Goal: Communication & Community: Answer question/provide support

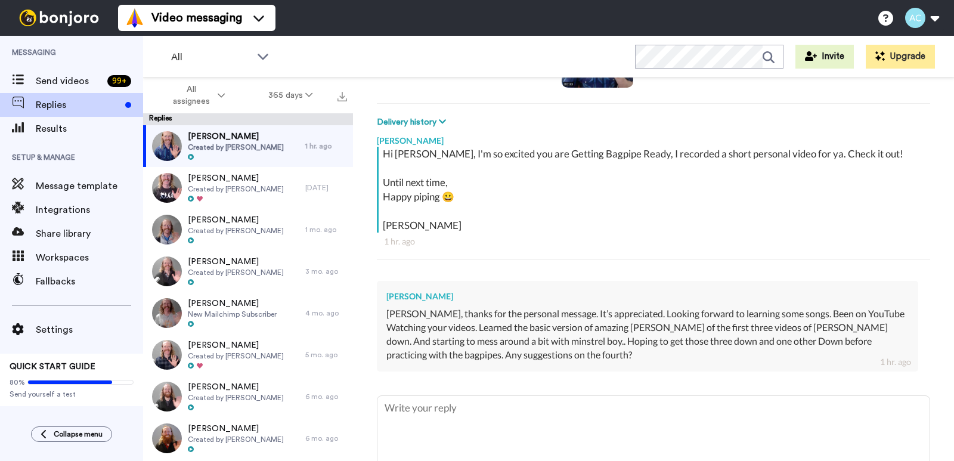
scroll to position [211, 0]
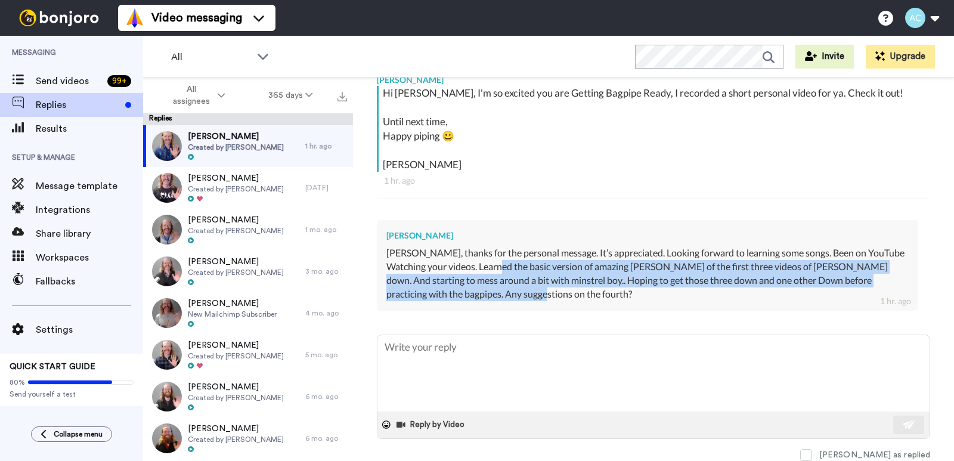
drag, startPoint x: 499, startPoint y: 268, endPoint x: 659, endPoint y: 292, distance: 162.2
click at [659, 292] on div "[PERSON_NAME], thanks for the personal message. It’s appreciated. Looking forwa…" at bounding box center [647, 273] width 522 height 54
click at [649, 302] on div "Todd Zsiga Alec, thanks for the personal message. It’s appreciated. Looking for…" at bounding box center [647, 265] width 541 height 90
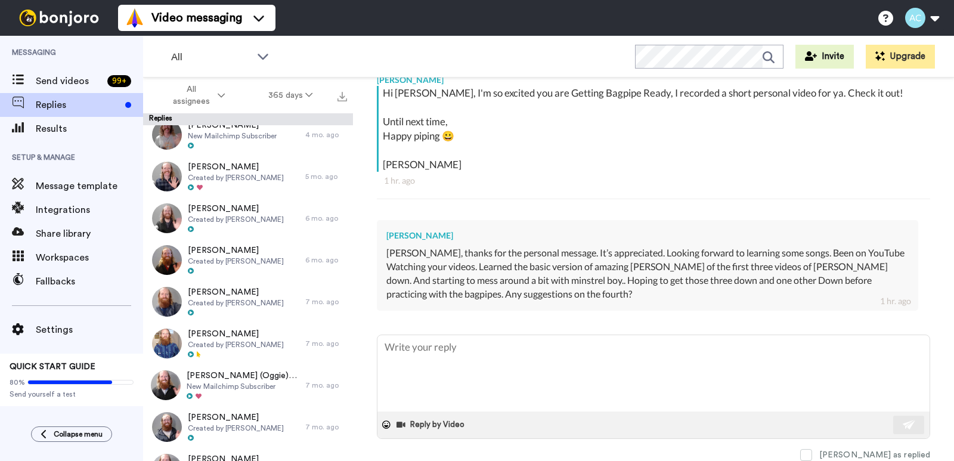
scroll to position [300, 0]
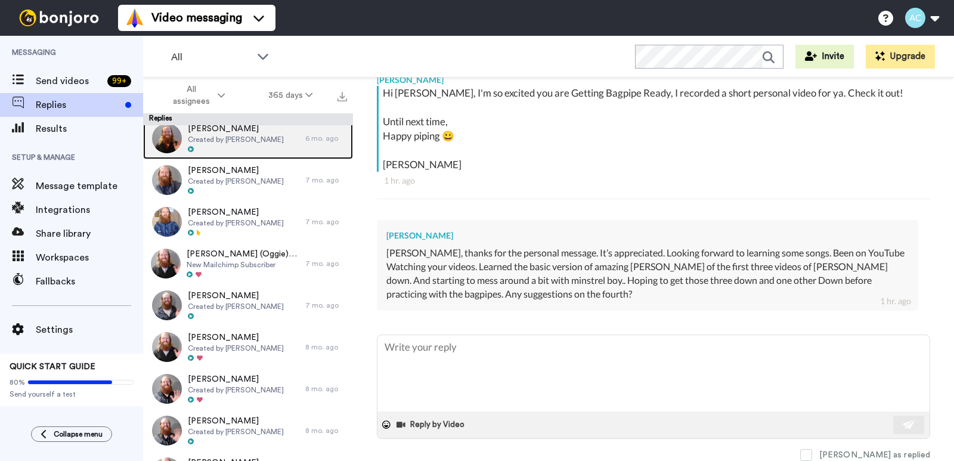
click at [224, 135] on span "Created by [PERSON_NAME]" at bounding box center [236, 140] width 96 height 10
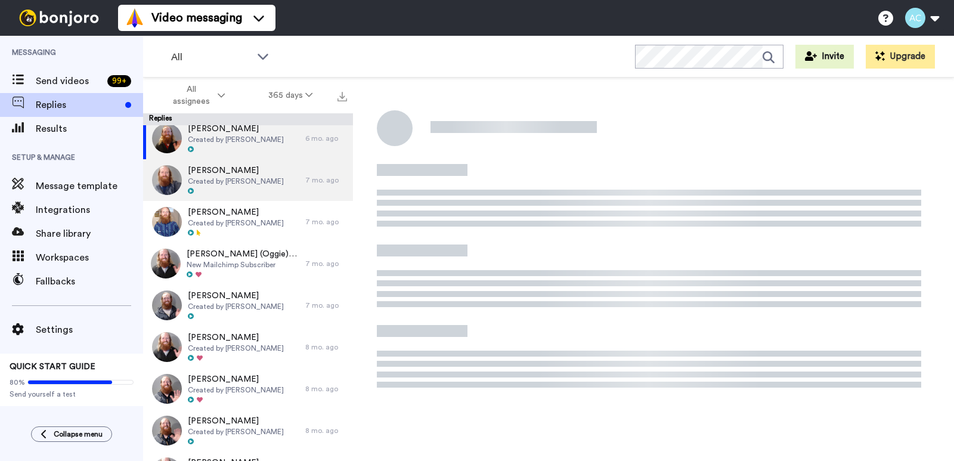
type textarea "x"
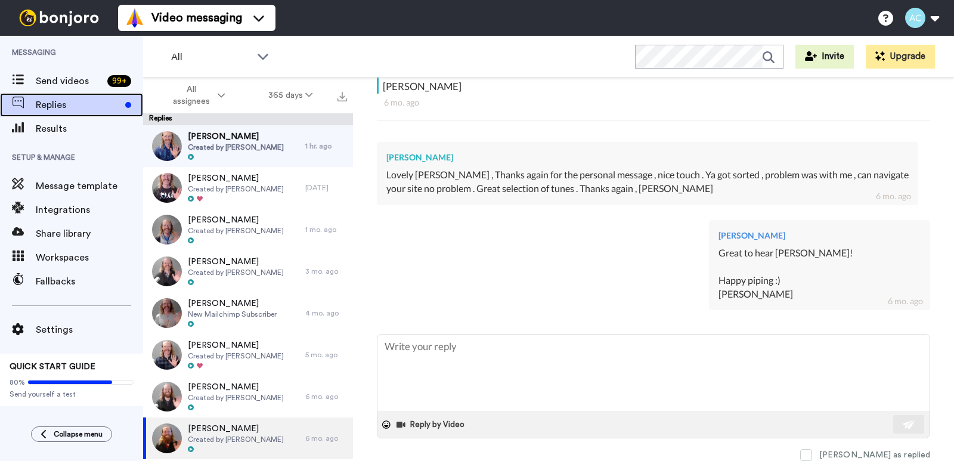
click at [49, 105] on span "Replies" at bounding box center [78, 105] width 85 height 14
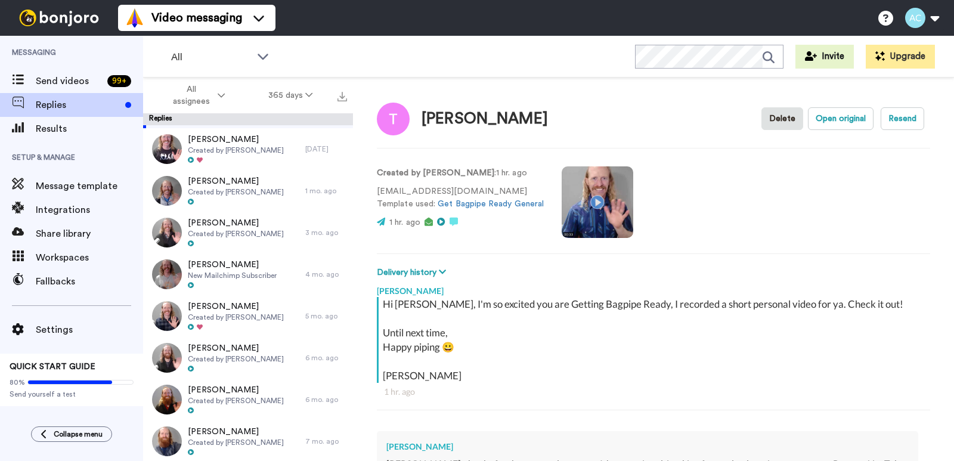
scroll to position [50, 0]
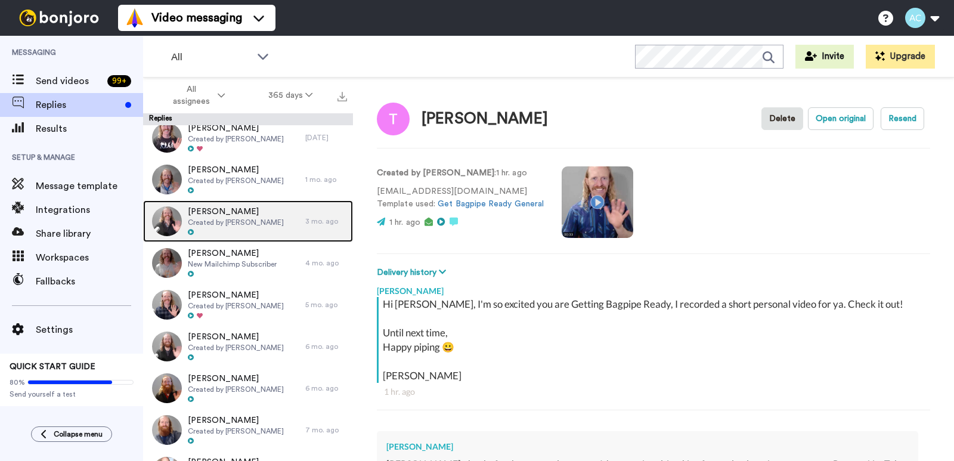
click at [215, 214] on span "[PERSON_NAME]" at bounding box center [236, 212] width 96 height 12
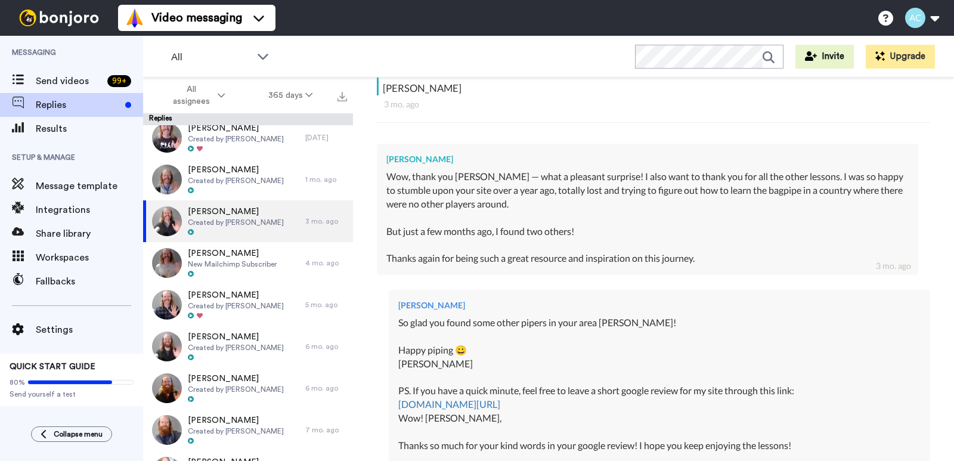
scroll to position [342, 0]
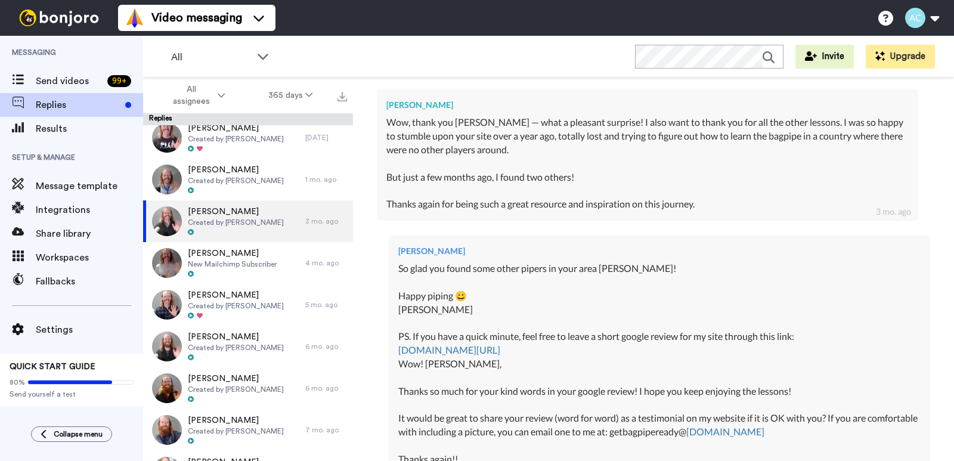
drag, startPoint x: 588, startPoint y: 351, endPoint x: 398, endPoint y: 269, distance: 207.0
click at [398, 269] on div "[PERSON_NAME] So glad you found some other pipers in your area [PERSON_NAME]! H…" at bounding box center [659, 368] width 541 height 267
copy div "So glad you found some other pipers in your area [PERSON_NAME]! Happy piping 😀 …"
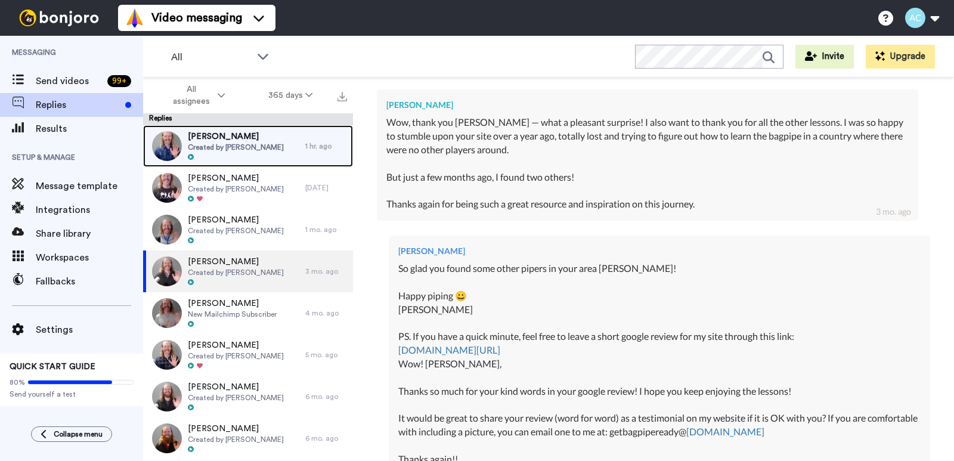
click at [245, 147] on span "Created by [PERSON_NAME]" at bounding box center [236, 147] width 96 height 10
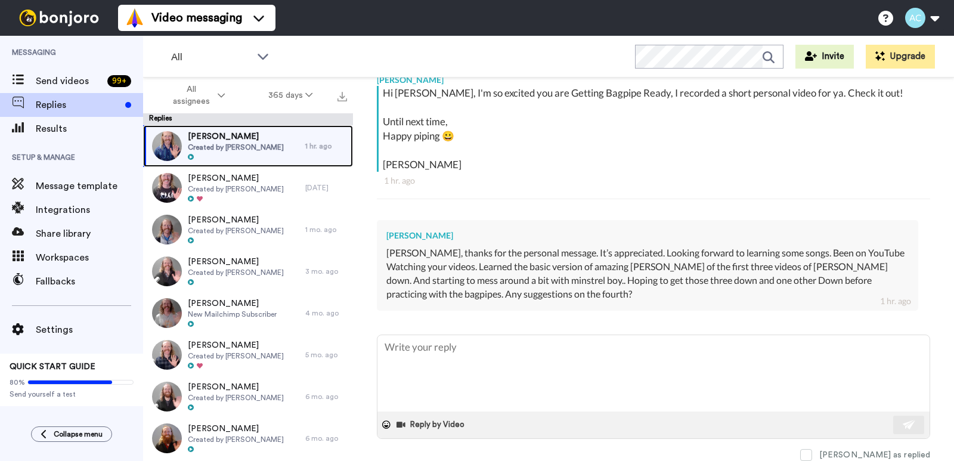
scroll to position [211, 0]
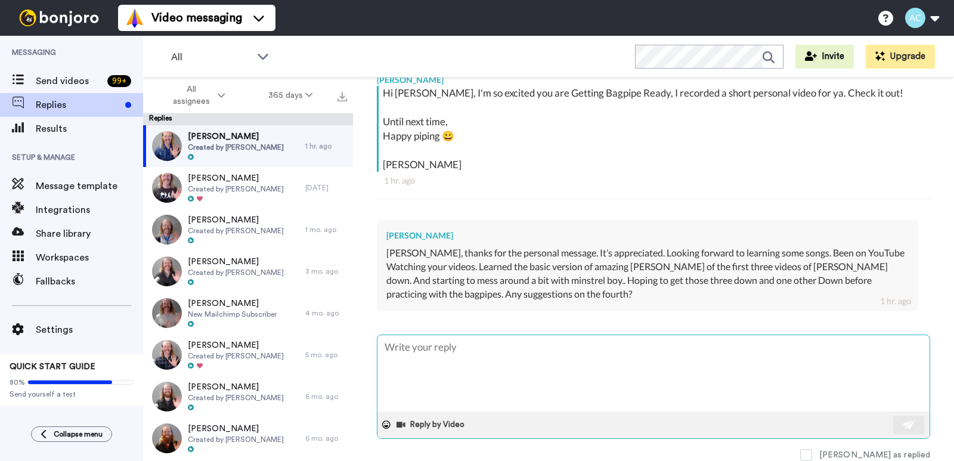
click at [454, 370] on textarea at bounding box center [653, 373] width 552 height 76
paste textarea "So glad you found some other pipers in your area [PERSON_NAME]! Happy piping 😀 …"
type textarea "x"
type textarea "So glad you found some other pipers in your area [PERSON_NAME]! Happy piping 😀 …"
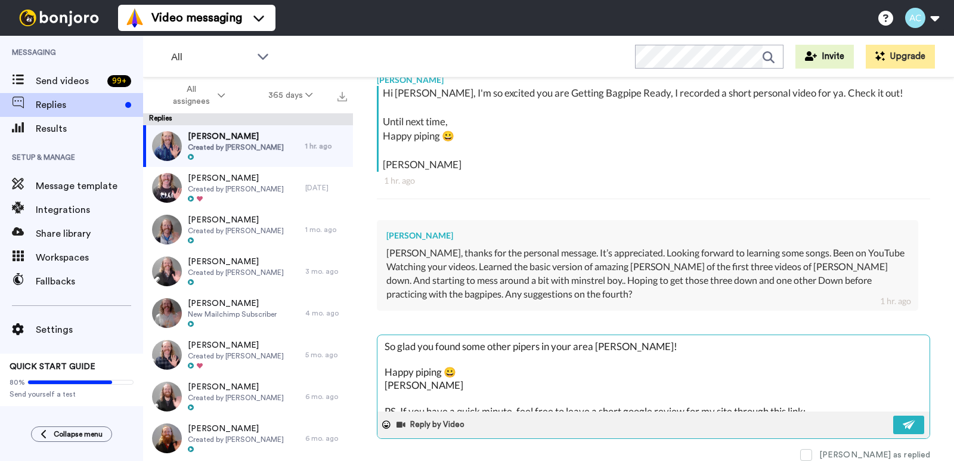
scroll to position [0, 0]
click at [610, 345] on textarea "So glad you found some other pipers in your area [PERSON_NAME]! Happy piping 😀 …" at bounding box center [653, 373] width 552 height 76
type textarea "x"
type textarea "So glad you found some other pipers in your area T! Happy piping 😀 [PERSON_NAME…"
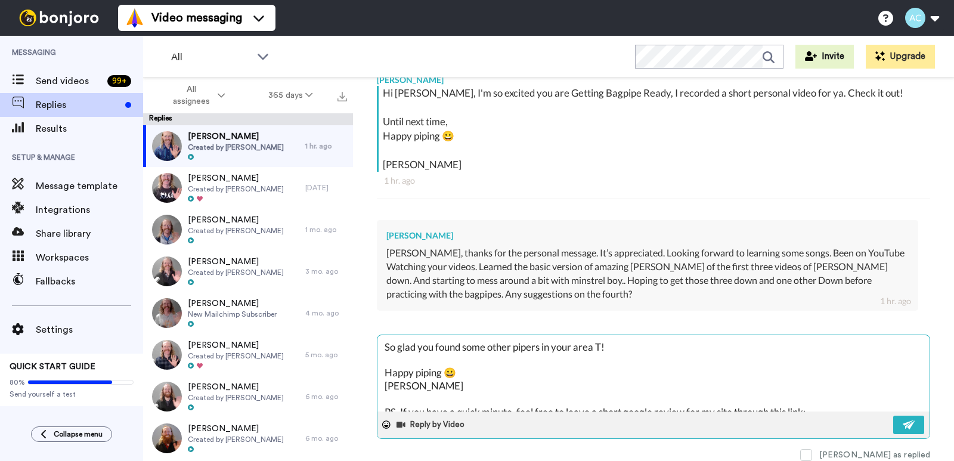
type textarea "x"
type textarea "So glad you found some other pipers in your area To! Happy piping 😀 [PERSON_NAM…"
type textarea "x"
type textarea "So glad you found some other pipers in your area [PERSON_NAME]! Happy piping 😀 …"
type textarea "x"
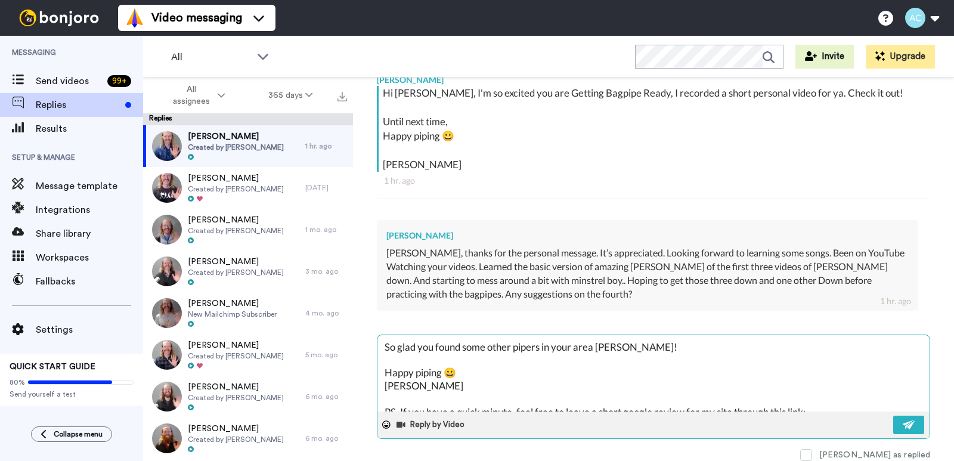
type textarea "So glad you found some other pipers in your area [PERSON_NAME]! Happy piping 😀 …"
drag, startPoint x: 594, startPoint y: 346, endPoint x: 436, endPoint y: 348, distance: 158.6
click at [436, 348] on textarea "So glad you found some other pipers in your area [PERSON_NAME]! Happy piping 😀 …" at bounding box center [653, 373] width 552 height 76
type textarea "x"
type textarea "So glad you a [PERSON_NAME]! Happy piping 😀 [PERSON_NAME] PS. If you have a qui…"
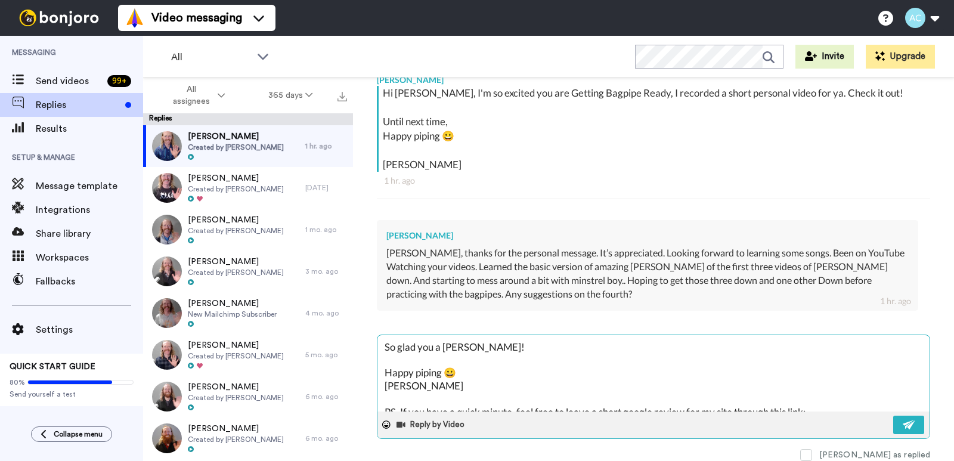
type textarea "x"
type textarea "So glad you ar [PERSON_NAME]! Happy piping 😀 [PERSON_NAME] PS. If you have a qu…"
type textarea "x"
type textarea "So glad you are [PERSON_NAME]! Happy piping 😀 [PERSON_NAME] PS. If you have a q…"
type textarea "x"
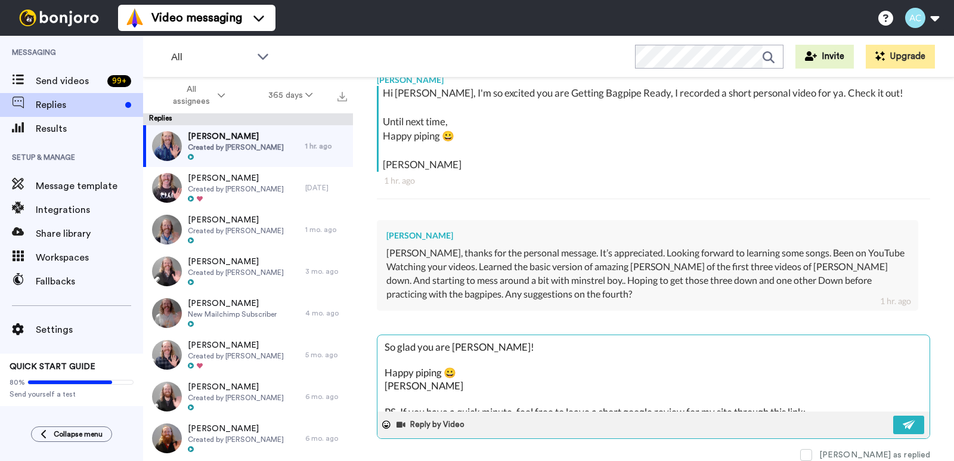
type textarea "So glad you are [PERSON_NAME]! Happy piping 😀 [PERSON_NAME] PS. If you have a q…"
type textarea "x"
type textarea "So glad you are m [PERSON_NAME]! Happy piping 😀 [PERSON_NAME] PS. If you have a…"
type textarea "x"
type textarea "So glad you are ma [PERSON_NAME]! Happy piping 😀 [PERSON_NAME] PS. If you have …"
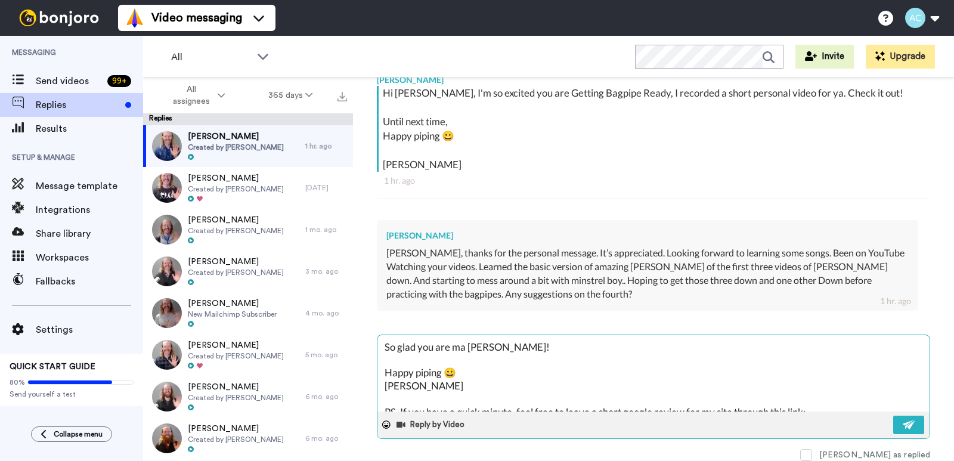
type textarea "x"
type textarea "So glad you are [PERSON_NAME]! Happy piping 😀 [PERSON_NAME] PS. If you have a q…"
type textarea "x"
type textarea "So glad you are [PERSON_NAME]! Happy piping 😀 [PERSON_NAME] PS. If you have a q…"
type textarea "x"
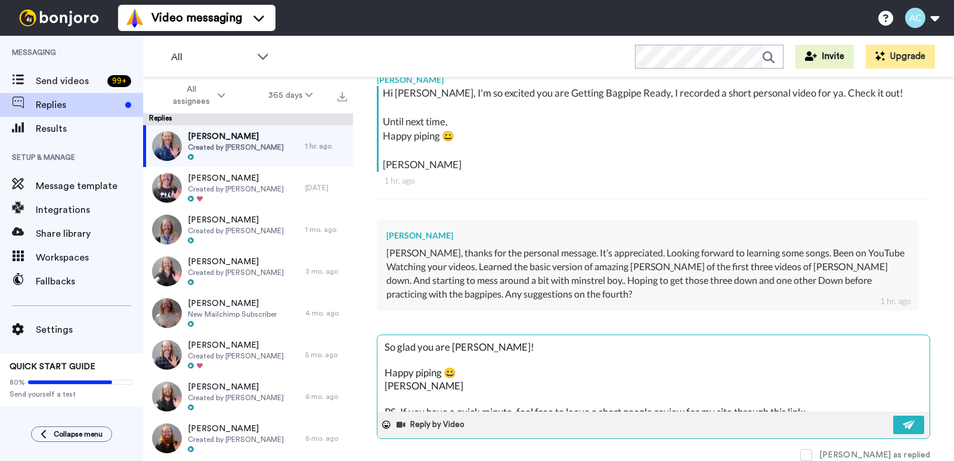
type textarea "So glad you are [PERSON_NAME]! Happy piping 😀 [PERSON_NAME] PS. If you have a q…"
type textarea "x"
type textarea "So glad you are making [PERSON_NAME]! Happy piping 😀 [PERSON_NAME] PS. If you h…"
type textarea "x"
type textarea "So glad you are making [PERSON_NAME]! Happy piping 😀 [PERSON_NAME] PS. If you h…"
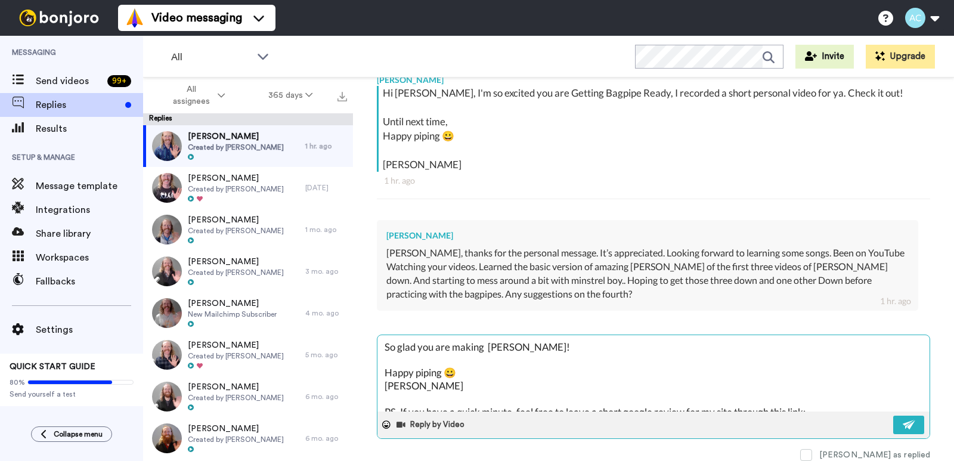
type textarea "x"
type textarea "So glad you are making p [PERSON_NAME]! Happy piping 😀 [PERSON_NAME] PS. If you…"
type textarea "x"
type textarea "So glad you are making [PERSON_NAME]! Happy piping 😀 [PERSON_NAME] PS. If you h…"
type textarea "x"
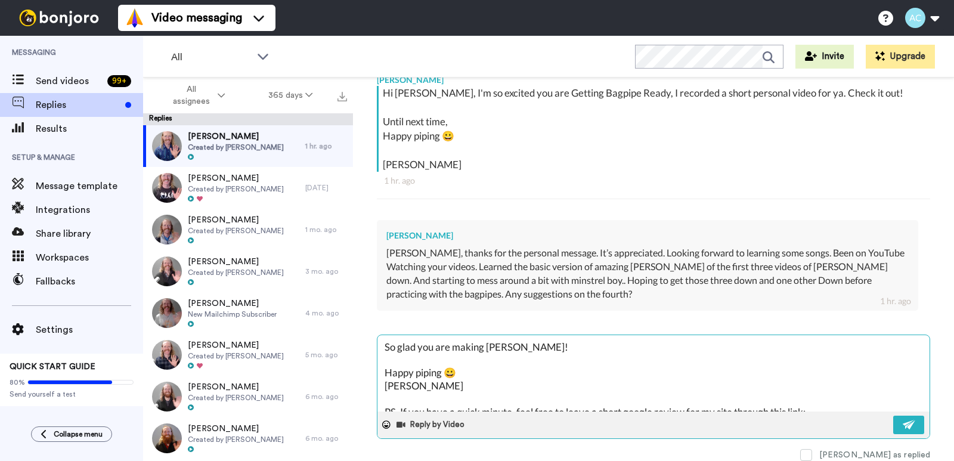
type textarea "So glad you are making pro [PERSON_NAME]! Happy piping 😀 [PERSON_NAME] PS. If y…"
type textarea "x"
type textarea "So glad you are making prog [PERSON_NAME]! Happy piping 😀 [PERSON_NAME] PS. If …"
type textarea "x"
type textarea "So glad you are making progr [PERSON_NAME]! Happy piping 😀 [PERSON_NAME] PS. If…"
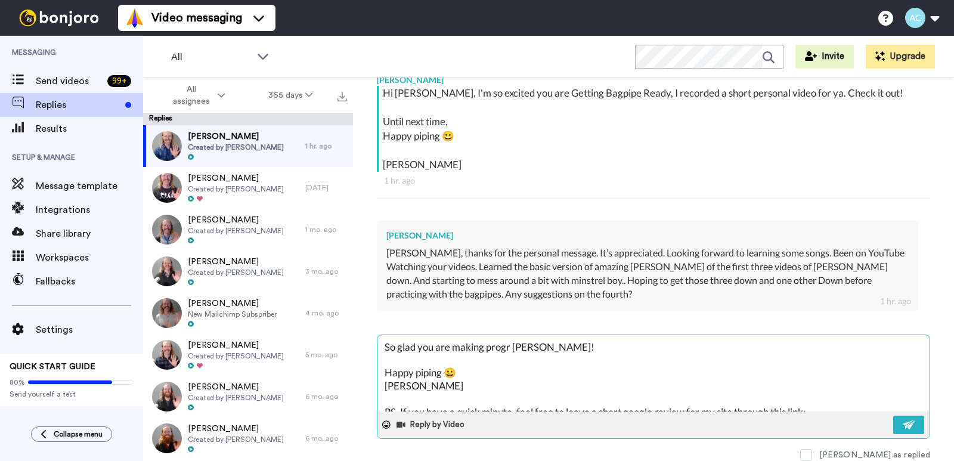
type textarea "x"
type textarea "So glad you are making progre [PERSON_NAME]! Happy piping 😀 [PERSON_NAME] PS. I…"
type textarea "x"
type textarea "So glad you are making progres [PERSON_NAME]! Happy piping 😀 [PERSON_NAME] PS. …"
type textarea "x"
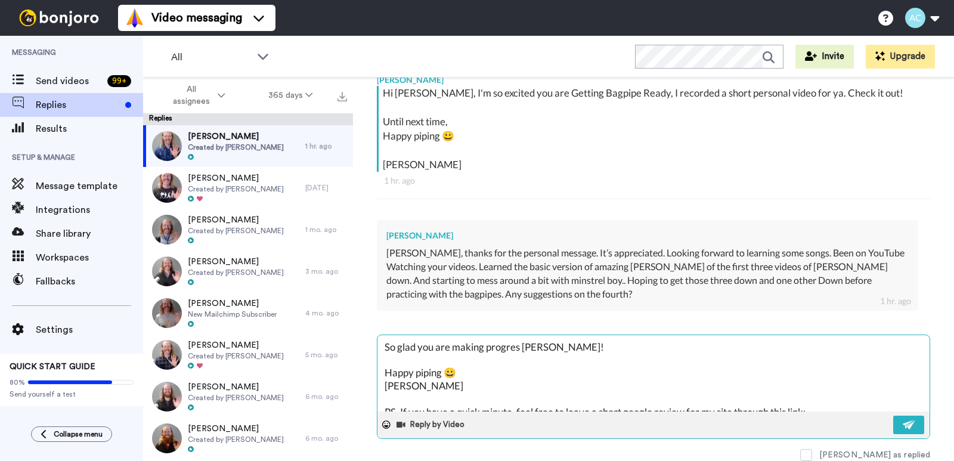
type textarea "So glad you are making progress [PERSON_NAME]! Happy piping 😀 [PERSON_NAME] PS.…"
type textarea "x"
type textarea "So glad you are making progress [PERSON_NAME]! Happy piping 😀 [PERSON_NAME] PS.…"
type textarea "x"
type textarea "So glad you are making progress a [PERSON_NAME]! Happy piping 😀 [PERSON_NAME] P…"
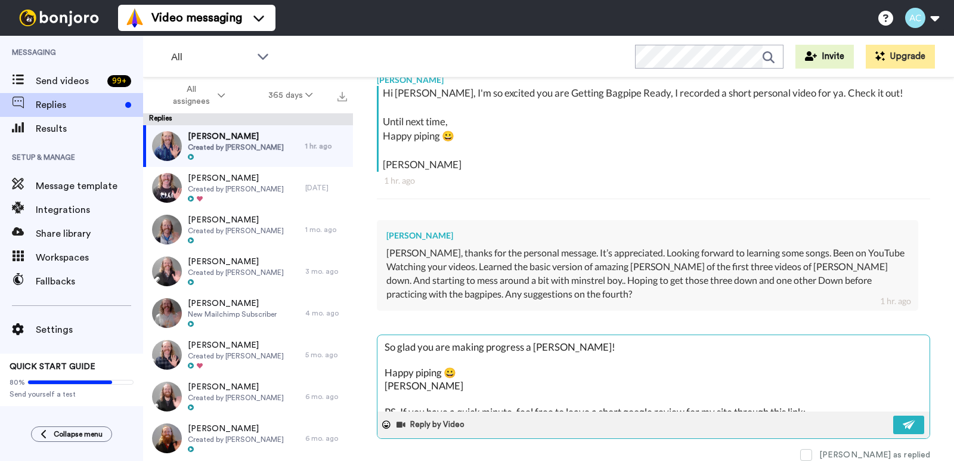
type textarea "x"
type textarea "So glad you are making progress an [PERSON_NAME]! Happy piping 😀 [PERSON_NAME] …"
type textarea "x"
type textarea "So glad you are making progress and [PERSON_NAME]! Happy piping 😀 [PERSON_NAME]…"
type textarea "x"
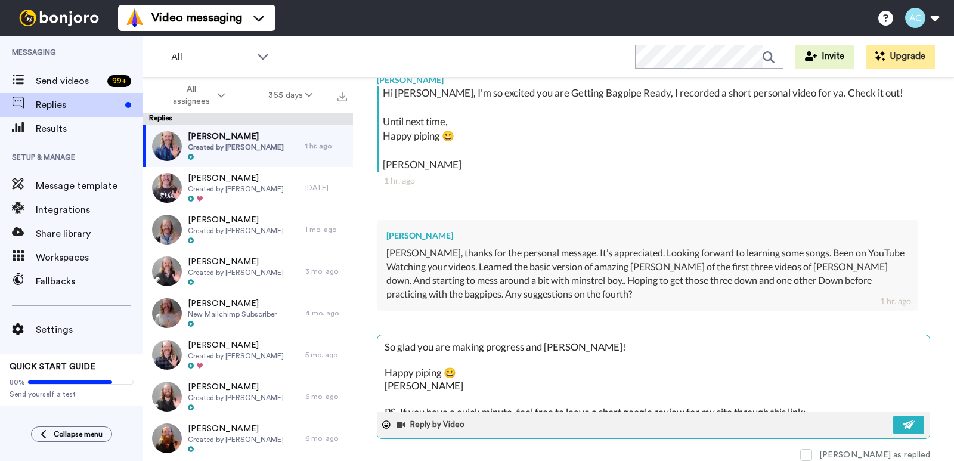
type textarea "So glad you are making progress and [PERSON_NAME]! Happy piping 😀 [PERSON_NAME]…"
type textarea "x"
type textarea "So glad you are making progress and g [PERSON_NAME]! Happy piping 😀 [PERSON_NAM…"
type textarea "x"
type textarea "So glad you are making progress and go [PERSON_NAME]! Happy piping 😀 [PERSON_NA…"
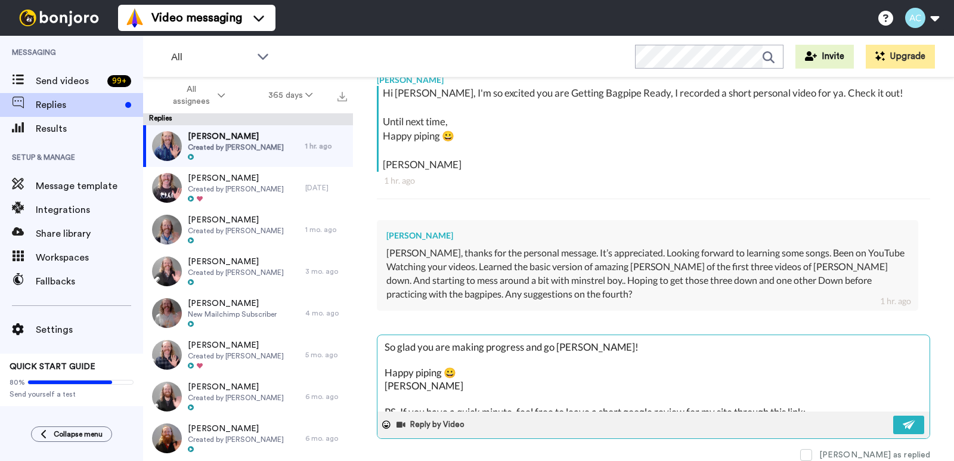
type textarea "x"
type textarea "So glad you are making progress and goo [PERSON_NAME]! Happy piping 😀 [PERSON_N…"
type textarea "x"
type textarea "So glad you are making progress and good [PERSON_NAME]! Happy piping 😀 [PERSON_…"
type textarea "x"
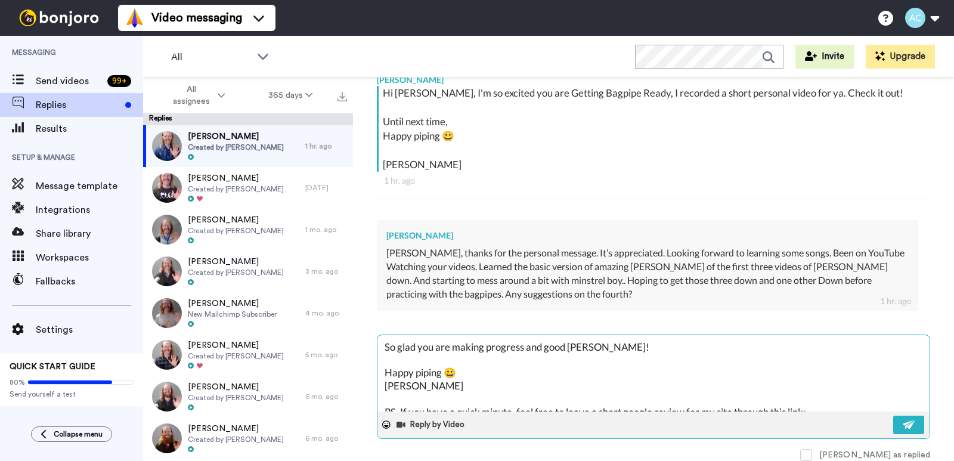
type textarea "So glad you are making progress and good [PERSON_NAME]! Happy piping 😀 [PERSON_…"
type textarea "x"
type textarea "So glad you are making progress and good c [PERSON_NAME]! Happy piping 😀 [PERSO…"
type textarea "x"
type textarea "So glad you are making progress and good [PERSON_NAME]! Happy piping 😀 [PERSON_…"
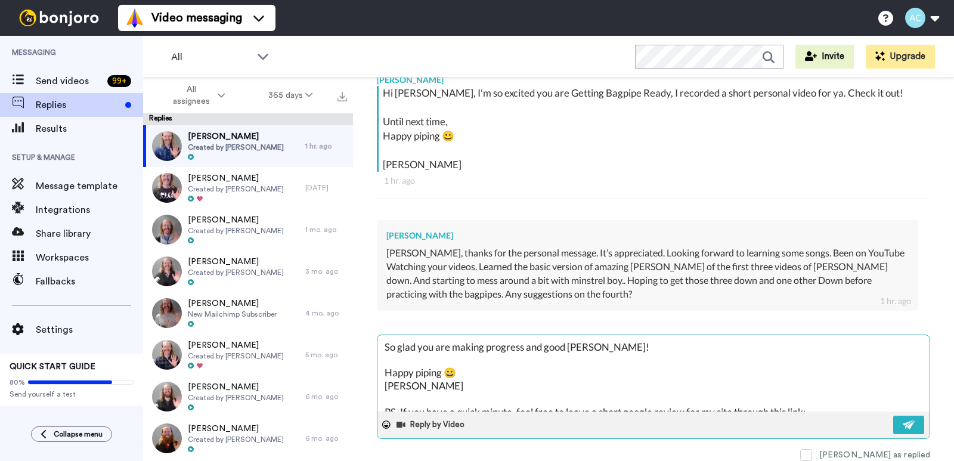
type textarea "x"
type textarea "So glad you are making progress and good [PERSON_NAME]! Happy piping 😀 [PERSON_…"
type textarea "x"
type textarea "So glad you are making progress and good [PERSON_NAME]! Happy piping 😀 [PERSON_…"
type textarea "x"
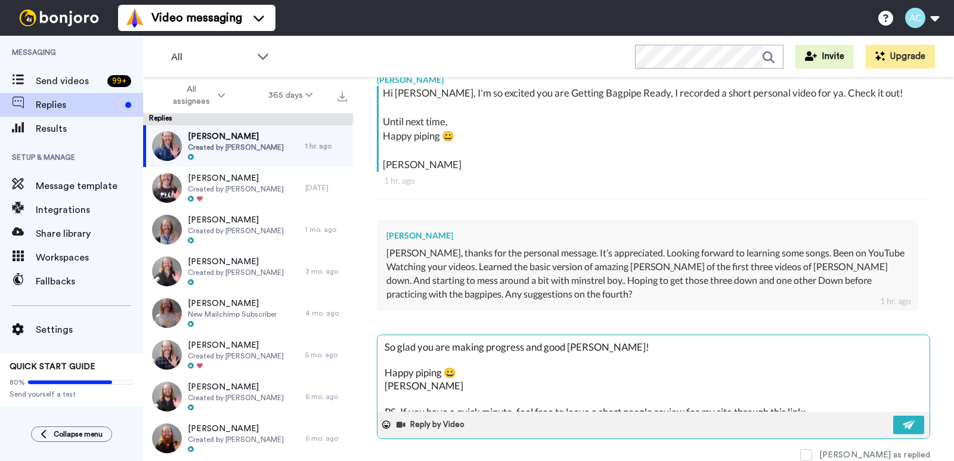
type textarea "So glad you are making progress and good choic [PERSON_NAME]! Happy piping 😀 [P…"
type textarea "x"
type textarea "So glad you are making progress and good choice [PERSON_NAME]! Happy piping 😀 […"
type textarea "x"
type textarea "So glad you are making progress and good choice [PERSON_NAME]! Happy piping 😀 […"
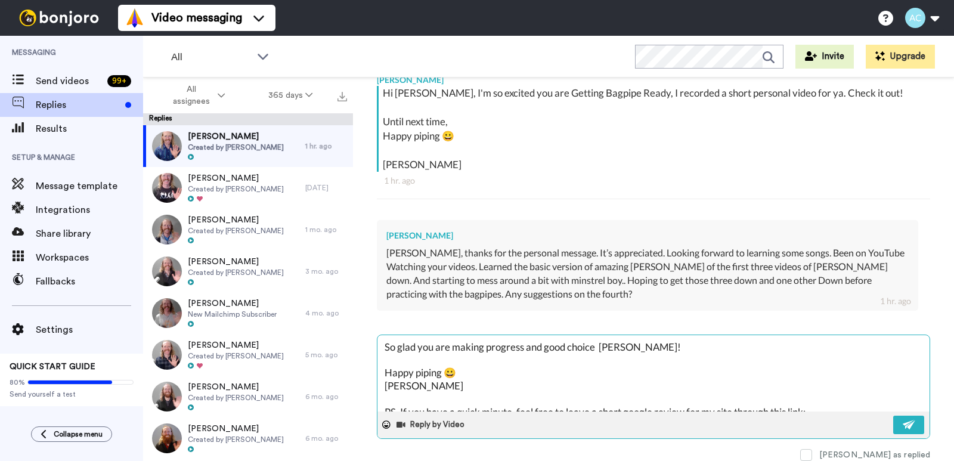
type textarea "x"
type textarea "So glad you are making progress and good choice [PERSON_NAME]! Happy piping 😀 […"
type textarea "x"
type textarea "So glad you are making progress and good choice of [PERSON_NAME]! Happy piping …"
type textarea "x"
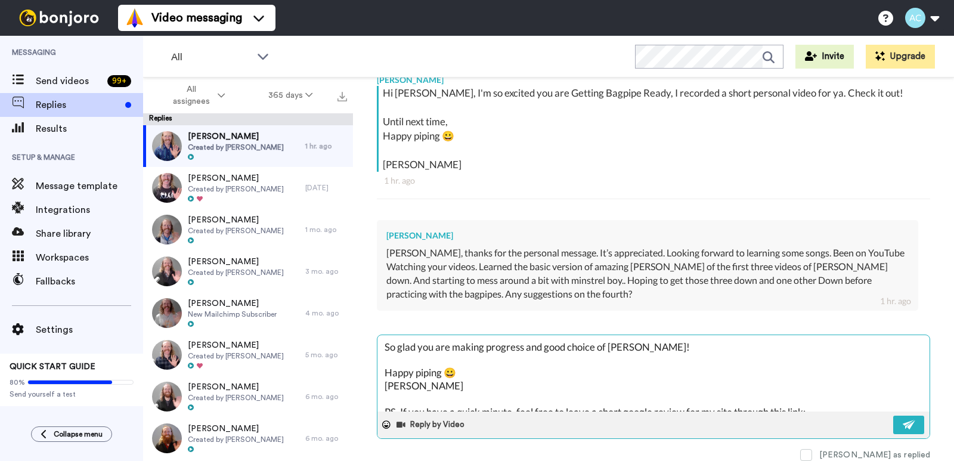
type textarea "So glad you are making progress and good choice of [PERSON_NAME]! Happy piping …"
type textarea "x"
type textarea "So glad you are making progress and good choice of t [PERSON_NAME]! Happy pipin…"
type textarea "x"
type textarea "So glad you are making progress and good choice of [PERSON_NAME]! Happy piping …"
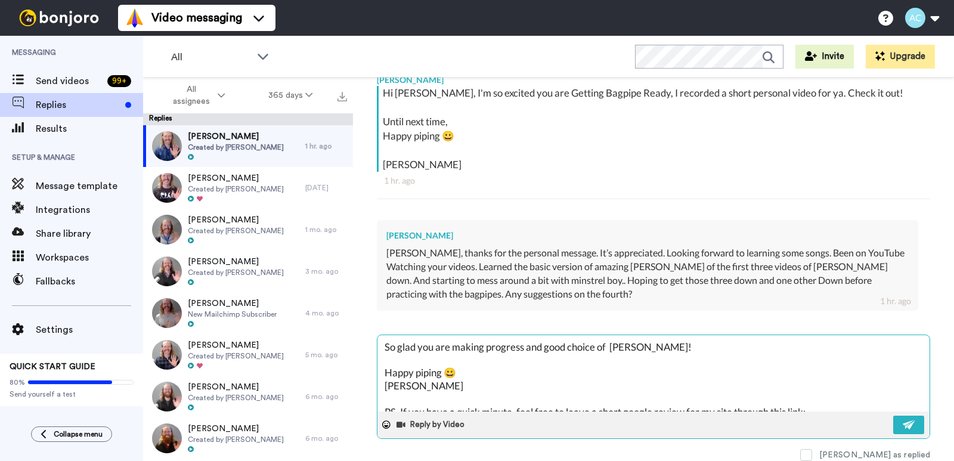
type textarea "x"
type textarea "So glad you are making progress and good choice of t [PERSON_NAME]! Happy pipin…"
type textarea "x"
type textarea "So glad you are making progress and good choice of tu [PERSON_NAME]! Happy pipi…"
type textarea "x"
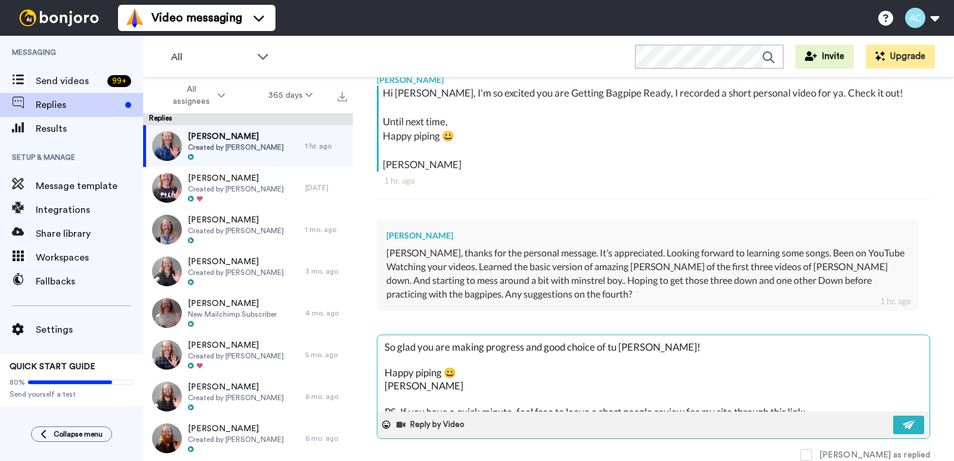
type textarea "So glad you are making progress and good choice of [PERSON_NAME]! Happy piping …"
type textarea "x"
type textarea "So glad you are making progress and good choice of tune [PERSON_NAME]! Happy pi…"
type textarea "x"
type textarea "So glad you are making progress and good choice of tunes [PERSON_NAME]! Happy p…"
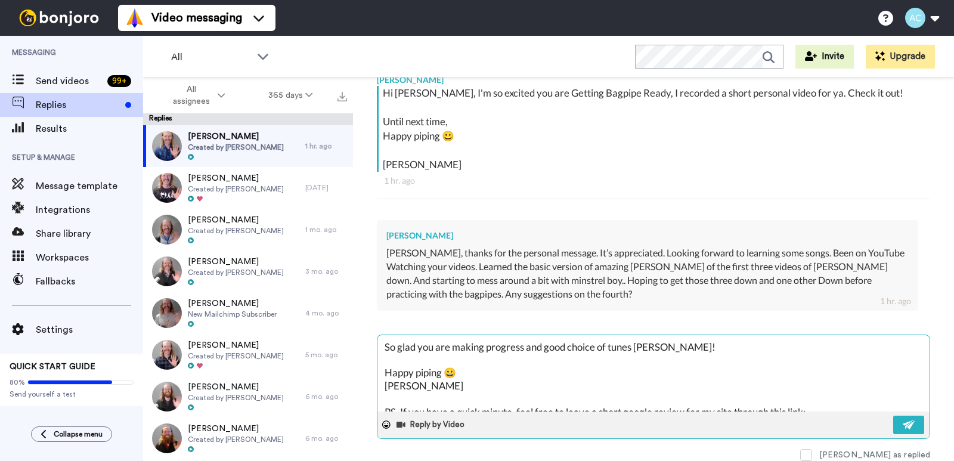
type textarea "x"
type textarea "So glad you are making progress and good choice of tunes, [PERSON_NAME]! Happy …"
type textarea "x"
type textarea "So glad you are making progress and good choice of tunes, [PERSON_NAME]! Happy …"
type textarea "x"
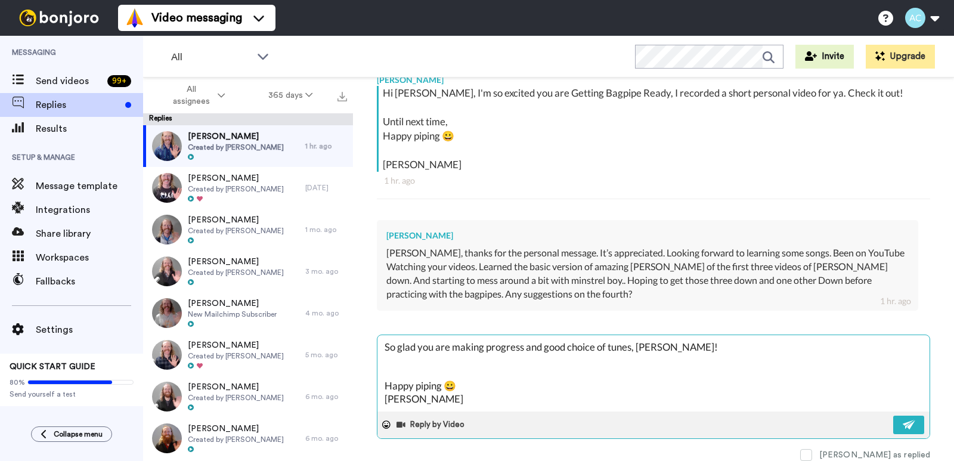
type textarea "So glad you are making progress and good choice of tunes, [PERSON_NAME]! Happy …"
type textarea "x"
type textarea "So glad you are making progress and good choice of tunes, [PERSON_NAME]! B Happ…"
type textarea "x"
type textarea "So glad you are making progress and good choice of tunes, [PERSON_NAME]! Ba Hap…"
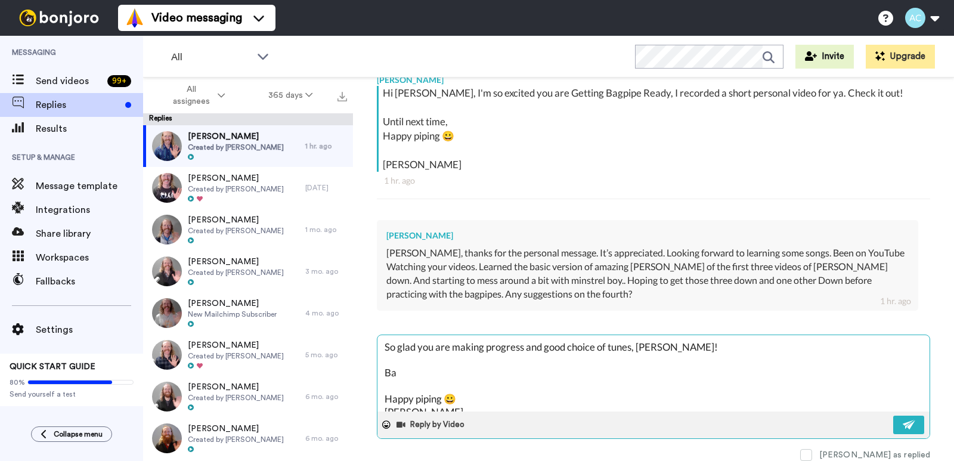
type textarea "x"
type textarea "So glad you are making progress and good choice of tunes, [PERSON_NAME]! Bas Ha…"
type textarea "x"
type textarea "So glad you are making progress and good choice of tunes, [PERSON_NAME]! Base H…"
type textarea "x"
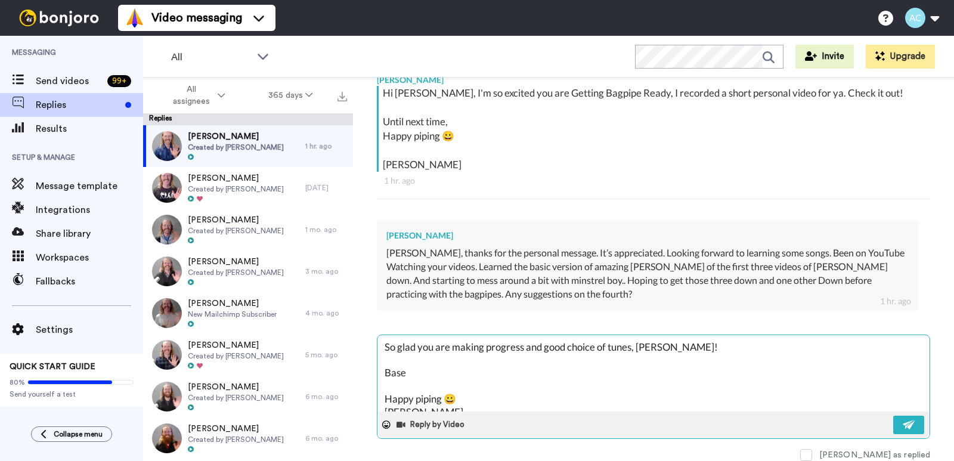
type textarea "So glad you are making progress and good choice of tunes, [PERSON_NAME]! Based …"
type textarea "x"
type textarea "So glad you are making progress and good choice of tunes, [PERSON_NAME]! Based …"
type textarea "x"
type textarea "So glad you are making progress and good choice of tunes, [PERSON_NAME]! Based …"
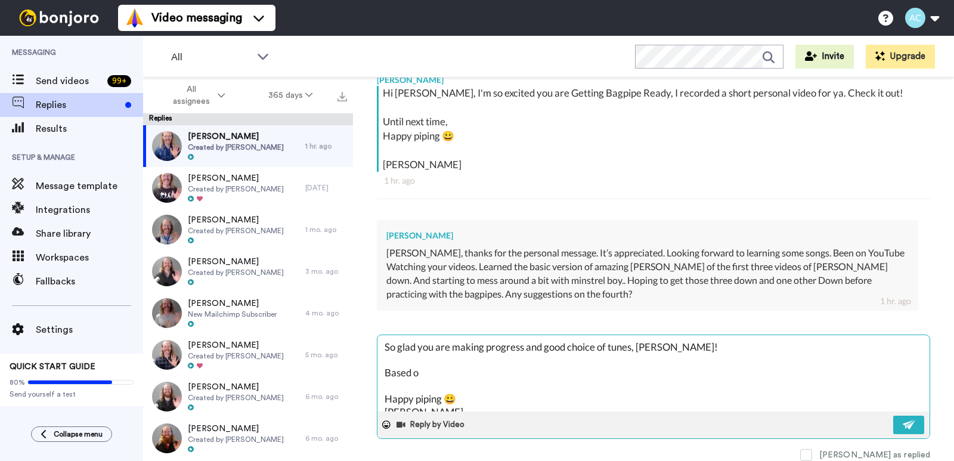
type textarea "x"
type textarea "So glad you are making progress and good choice of tunes, [PERSON_NAME]! Based …"
type textarea "x"
type textarea "So glad you are making progress and good choice of tunes, [PERSON_NAME]! Based …"
type textarea "x"
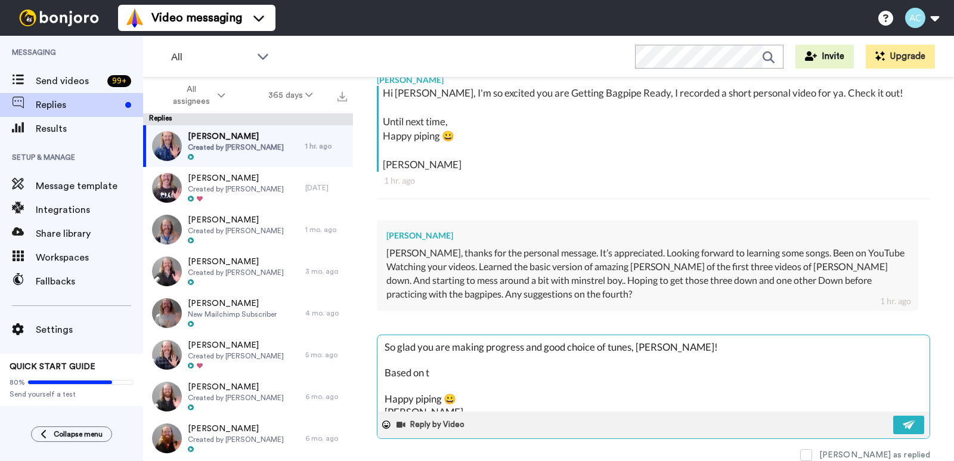
type textarea "So glad you are making progress and good choice of tunes, [PERSON_NAME]! Based …"
type textarea "x"
type textarea "So glad you are making progress and good choice of tunes, [PERSON_NAME]! Based …"
type textarea "x"
type textarea "So glad you are making progress and good choice of tunes, [PERSON_NAME]! Based …"
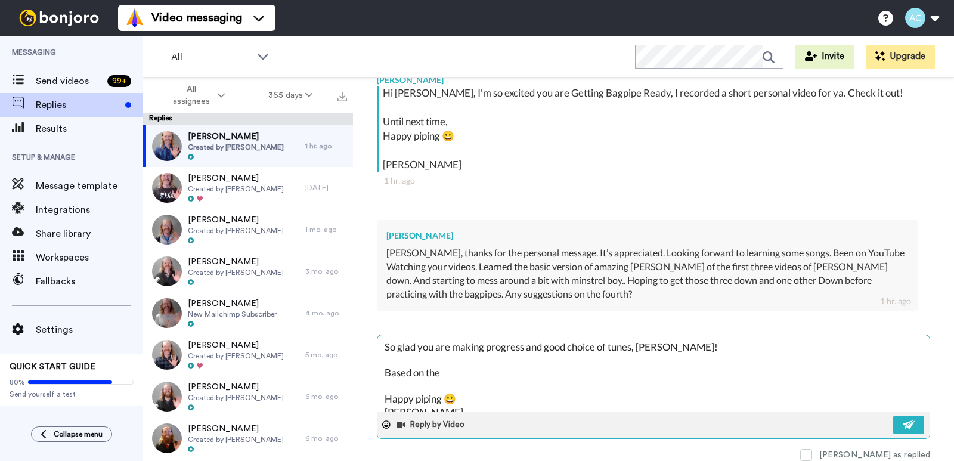
type textarea "x"
type textarea "So glad you are making progress and good choice of tunes, [PERSON_NAME]! Based …"
type textarea "x"
type textarea "So glad you are making progress and good choice of tunes, [PERSON_NAME]! Based …"
type textarea "x"
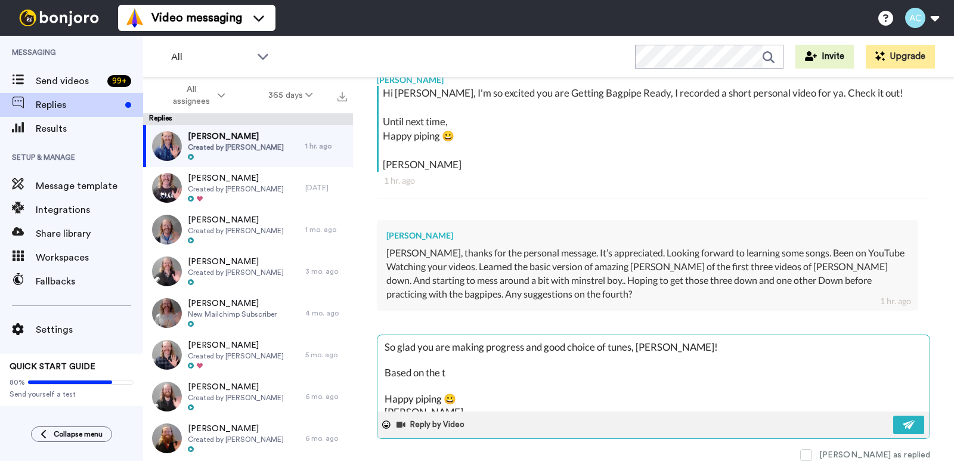
type textarea "So glad you are making progress and good choice of tunes, [PERSON_NAME]! Based …"
type textarea "x"
type textarea "So glad you are making progress and good choice of tunes, [PERSON_NAME]! Based …"
type textarea "x"
type textarea "So glad you are making progress and good choice of tunes, [PERSON_NAME]! Based …"
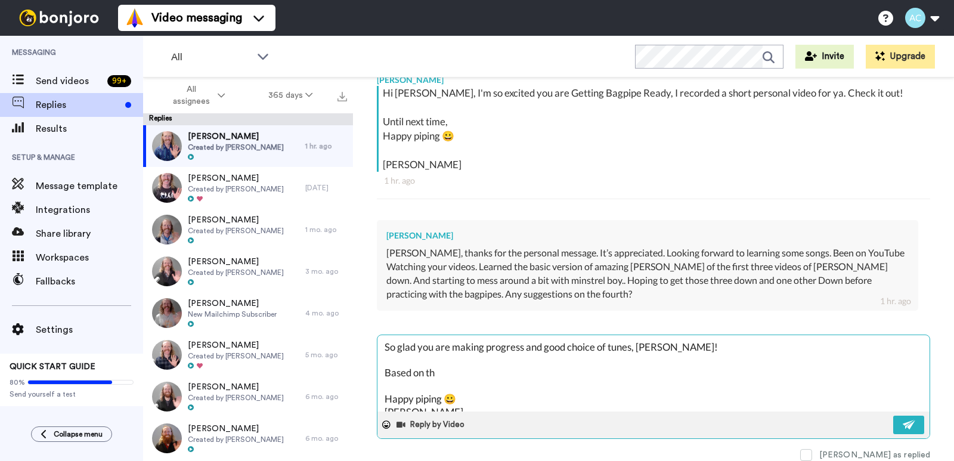
type textarea "x"
type textarea "So glad you are making progress and good choice of tunes, [PERSON_NAME]! Based …"
type textarea "x"
type textarea "So glad you are making progress and good choice of tunes, [PERSON_NAME]! Based …"
type textarea "x"
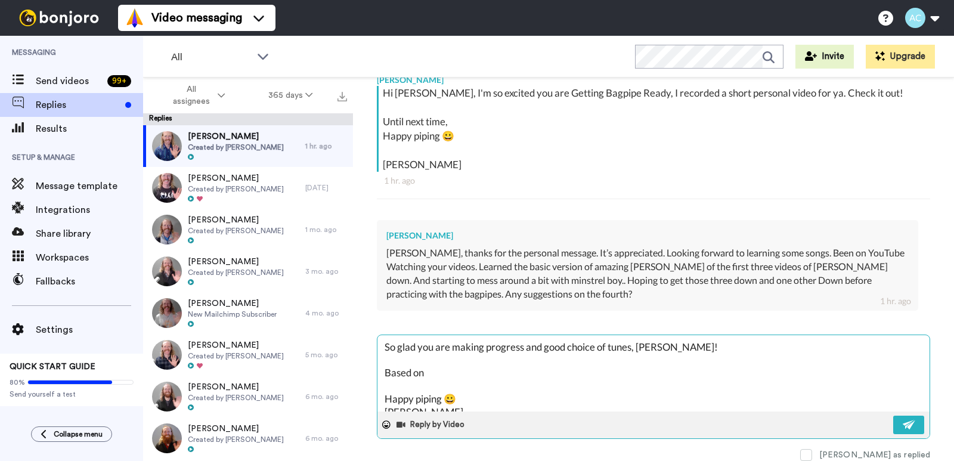
type textarea "So glad you are making progress and good choice of tunes, [PERSON_NAME]! Based …"
type textarea "x"
type textarea "So glad you are making progress and good choice of tunes, [PERSON_NAME]! Based …"
type textarea "x"
type textarea "So glad you are making progress and good choice of tunes, [PERSON_NAME]! Based …"
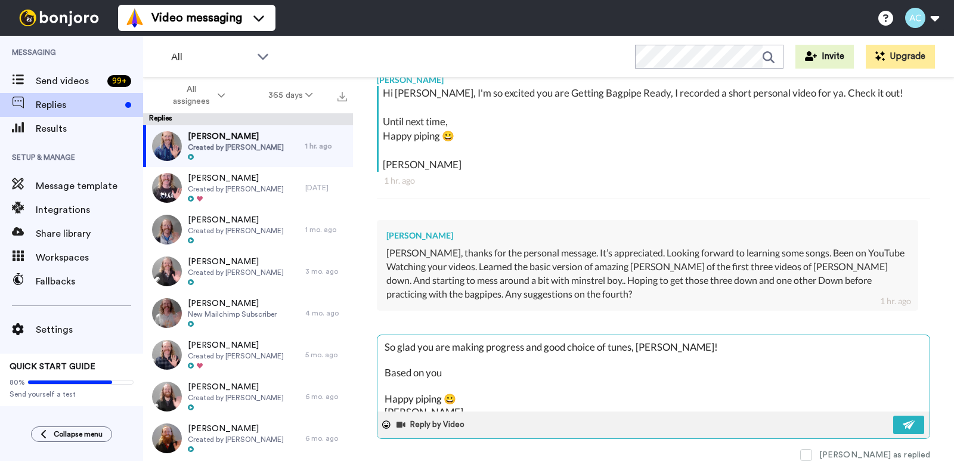
type textarea "x"
type textarea "So glad you are making progress and good choice of tunes, [PERSON_NAME]! Based …"
type textarea "x"
type textarea "So glad you are making progress and good choice of tunes, [PERSON_NAME]! Based …"
type textarea "x"
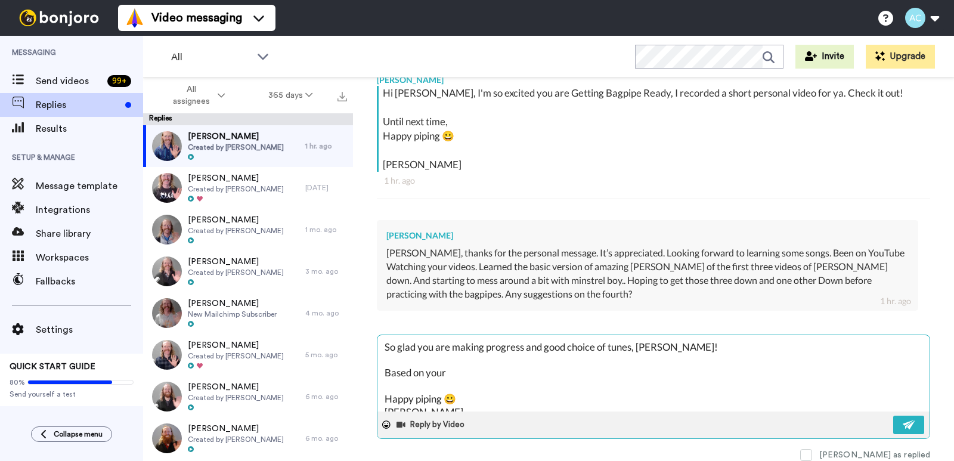
type textarea "So glad you are making progress and good choice of tunes, [PERSON_NAME]! Based …"
type textarea "x"
type textarea "So glad you are making progress and good choice of tunes, [PERSON_NAME]! Based …"
type textarea "x"
type textarea "So glad you are making progress and good choice of tunes, [PERSON_NAME]! Based …"
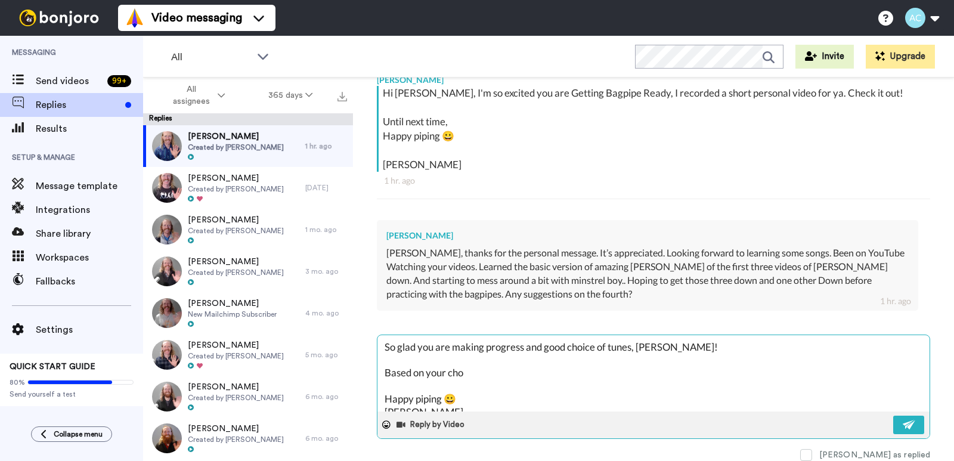
type textarea "x"
type textarea "So glad you are making progress and good choice of tunes, [PERSON_NAME]! Based …"
type textarea "x"
type textarea "So glad you are making progress and good choice of tunes, [PERSON_NAME]! Based …"
type textarea "x"
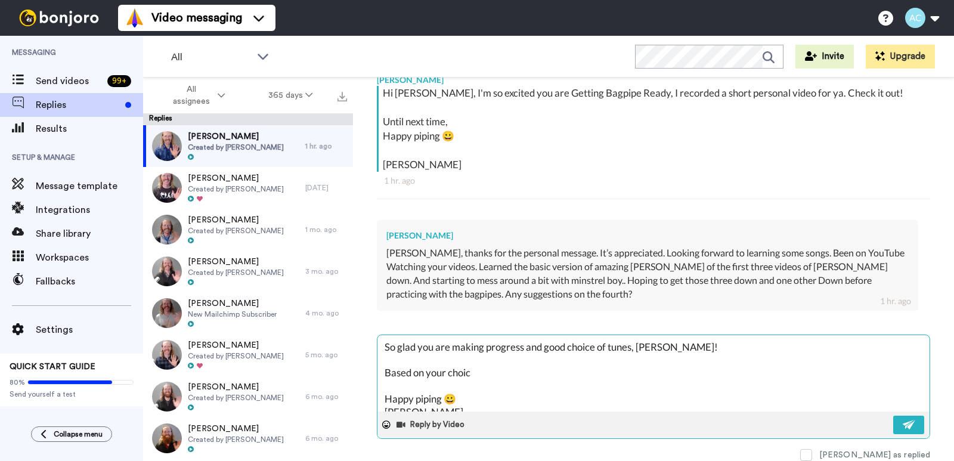
type textarea "So glad you are making progress and good choice of tunes, [PERSON_NAME]! Based …"
type textarea "x"
type textarea "So glad you are making progress and good choice of tunes, [PERSON_NAME]! Based …"
type textarea "x"
type textarea "So glad you are making progress and good choice of tunes, [PERSON_NAME]! Based …"
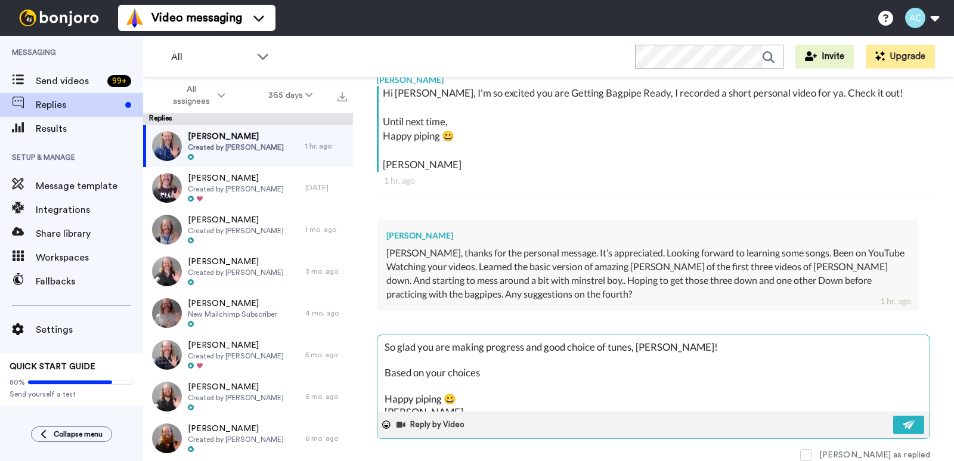
type textarea "x"
type textarea "So glad you are making progress and good choice of tunes, [PERSON_NAME]! Based …"
type textarea "x"
type textarea "So glad you are making progress and good choice of tunes, [PERSON_NAME]! Based …"
type textarea "x"
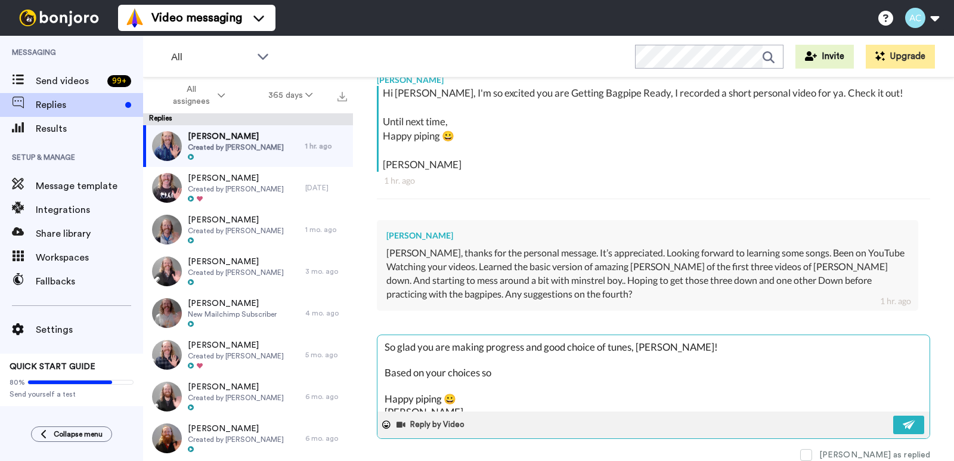
type textarea "So glad you are making progress and good choice of tunes, [PERSON_NAME]! Based …"
type textarea "x"
type textarea "So glad you are making progress and good choice of tunes, [PERSON_NAME]! Based …"
type textarea "x"
type textarea "So glad you are making progress and good choice of tunes, [PERSON_NAME]! Based …"
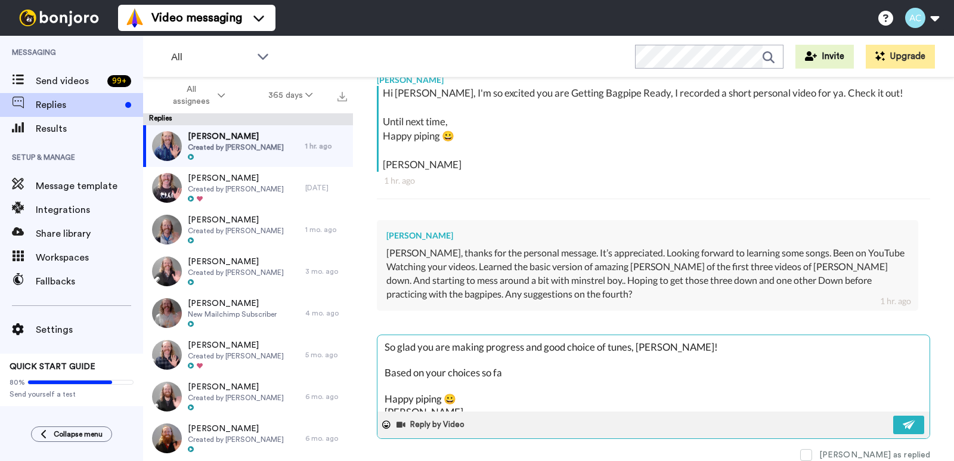
type textarea "x"
type textarea "So glad you are making progress and good choice of tunes, [PERSON_NAME]! Based …"
type textarea "x"
type textarea "So glad you are making progress and good choice of tunes, [PERSON_NAME]! Based …"
type textarea "x"
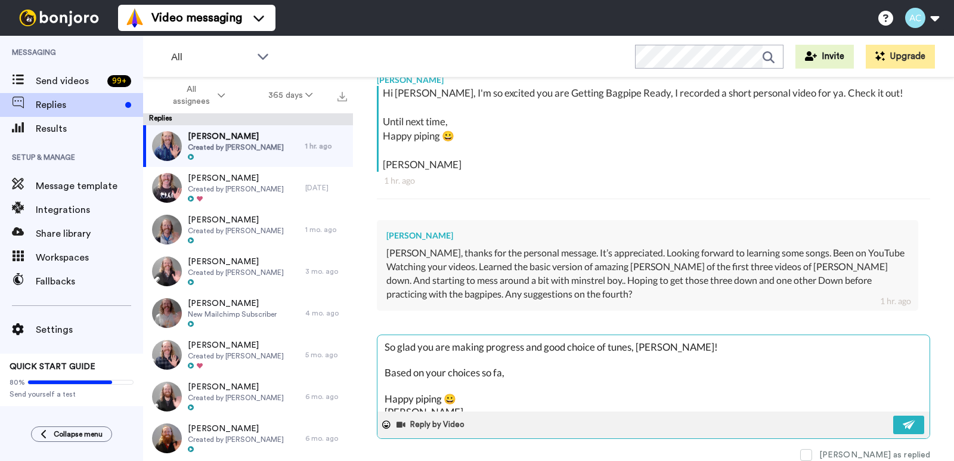
type textarea "So glad you are making progress and good choice of tunes, [PERSON_NAME]! Based …"
type textarea "x"
type textarea "So glad you are making progress and good choice of tunes, [PERSON_NAME]! Based …"
type textarea "x"
type textarea "So glad you are making progress and good choice of tunes, [PERSON_NAME]! Based …"
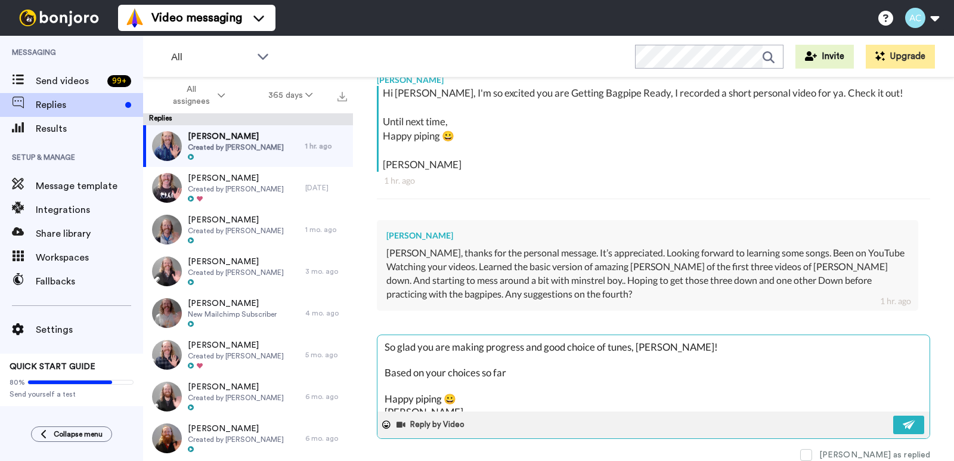
type textarea "x"
type textarea "So glad you are making progress and good choice of tunes, [PERSON_NAME]! Based …"
type textarea "x"
type textarea "So glad you are making progress and good choice of tunes, [PERSON_NAME]! Based …"
type textarea "x"
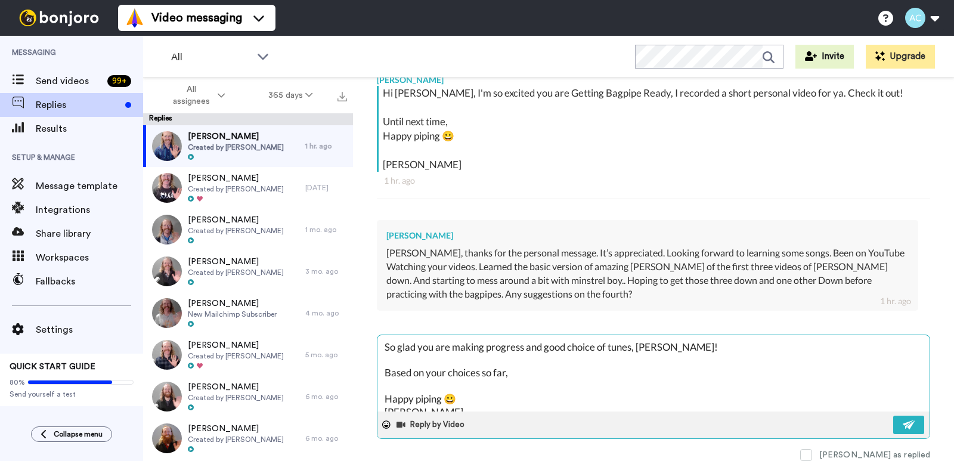
type textarea "So glad you are making progress and good choice of tunes, [PERSON_NAME]! Based …"
type textarea "x"
type textarea "So glad you are making progress and good choice of tunes, [PERSON_NAME]! Based …"
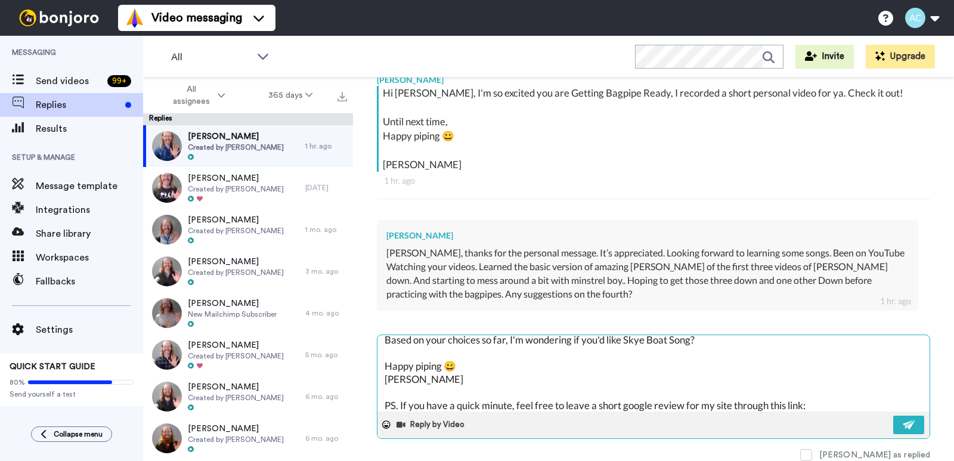
scroll to position [46, 0]
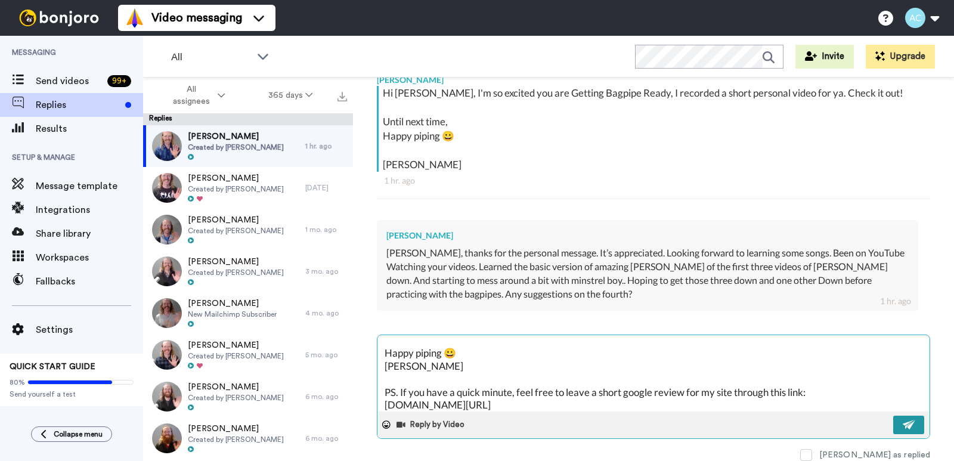
click at [904, 422] on img at bounding box center [909, 425] width 13 height 10
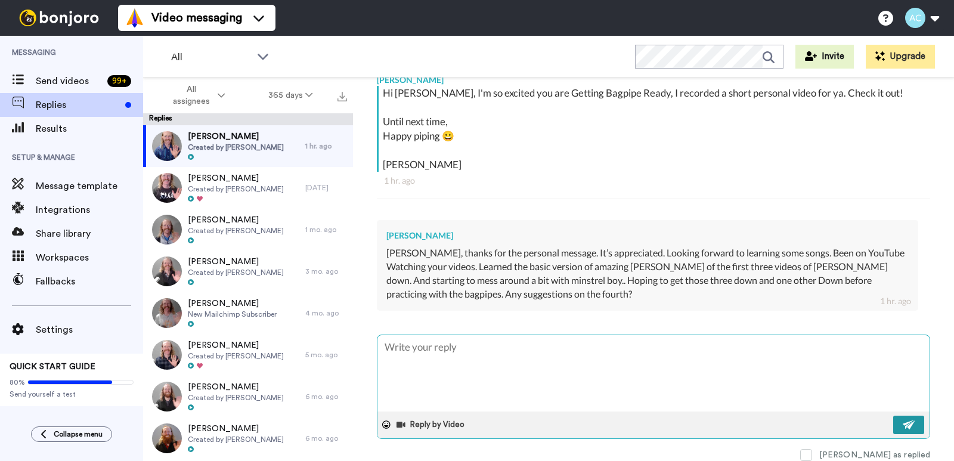
scroll to position [0, 0]
